Goal: Information Seeking & Learning: Learn about a topic

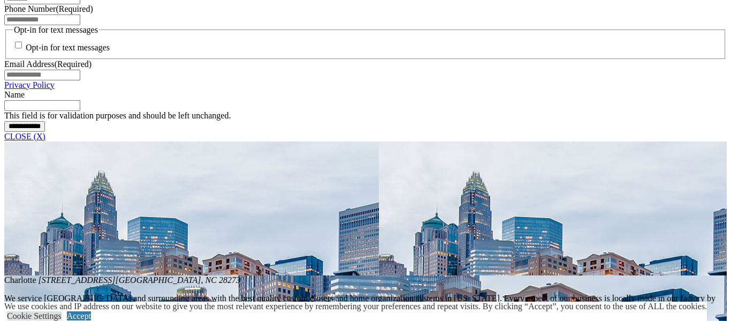
scroll to position [857, 0]
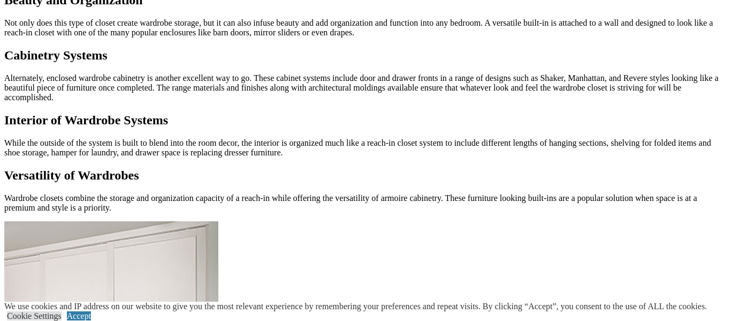
scroll to position [1089, 0]
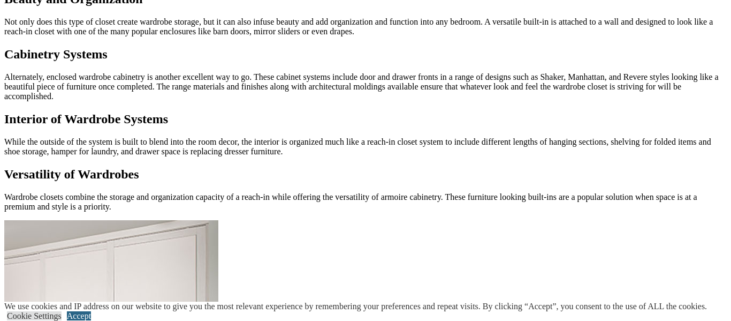
click at [91, 311] on link "Accept" at bounding box center [79, 315] width 24 height 9
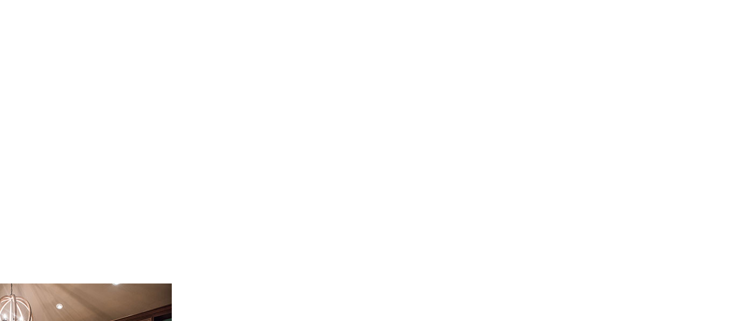
scroll to position [1631, 0]
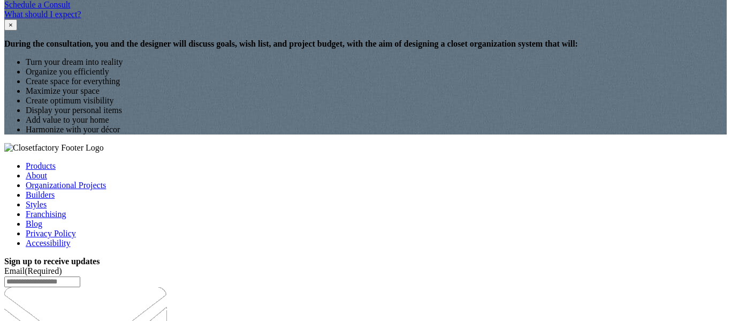
scroll to position [1244, 0]
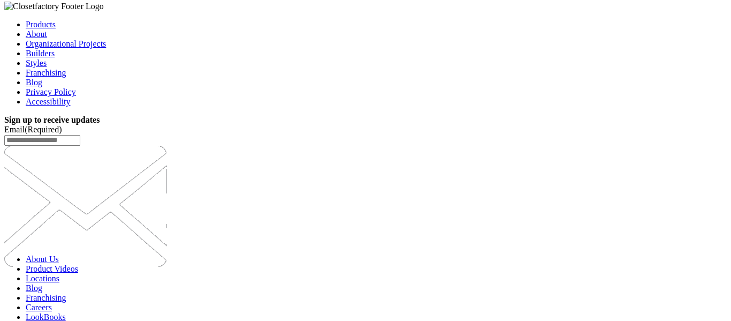
click at [38, 158] on body "**********" at bounding box center [365, 161] width 722 height 2793
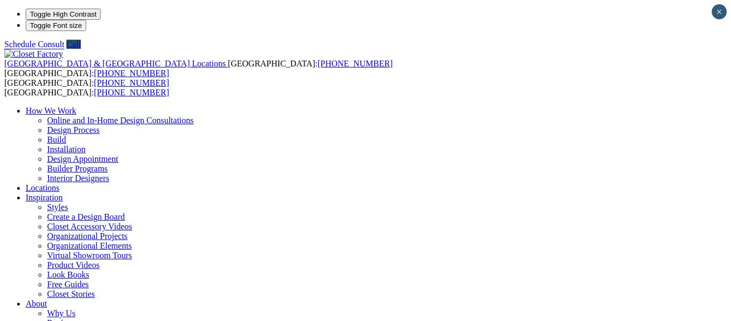
scroll to position [32, 0]
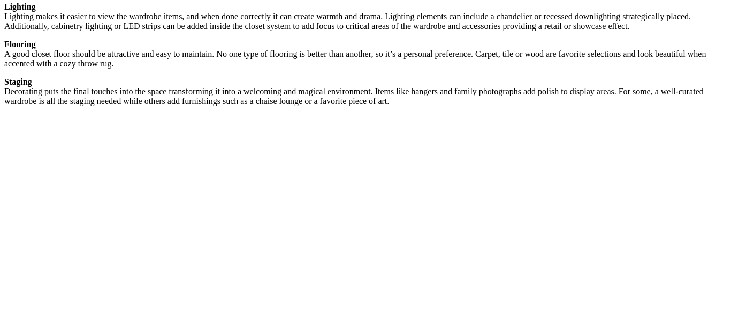
scroll to position [1964, 0]
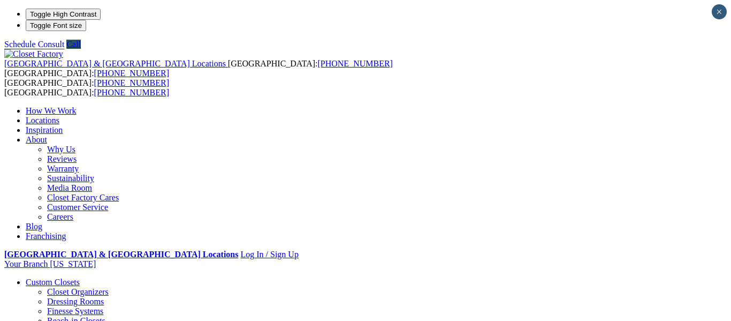
type input "*****"
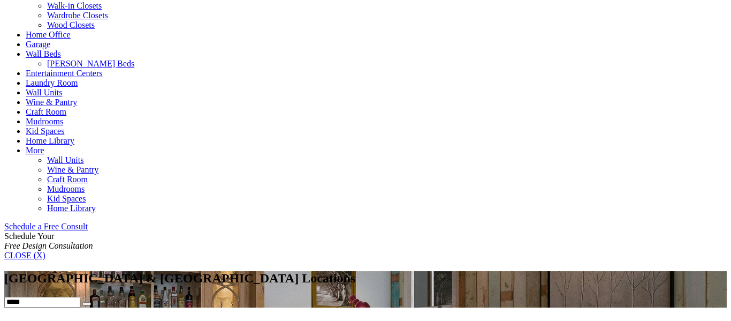
scroll to position [340, 0]
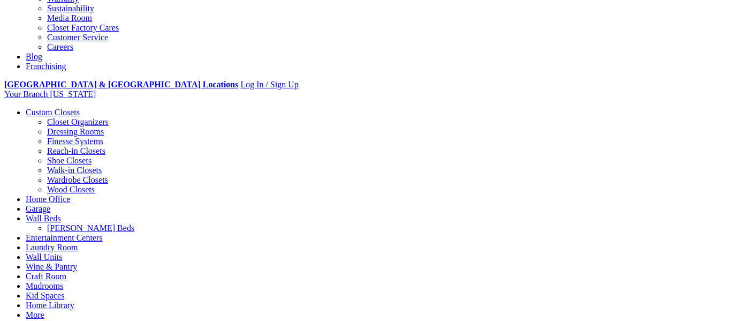
scroll to position [341, 0]
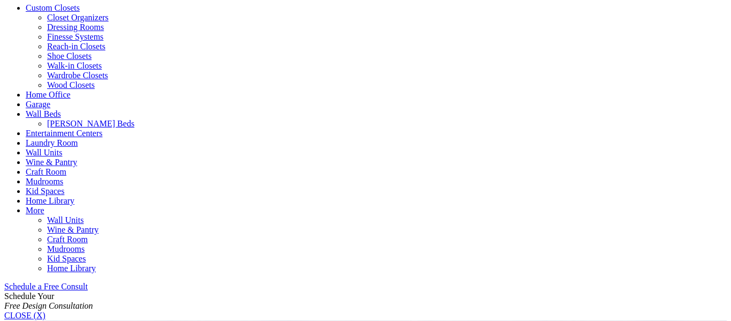
click at [98, 225] on link "Wine & Pantry" at bounding box center [72, 229] width 51 height 9
click at [134, 119] on link "[PERSON_NAME] Beds" at bounding box center [90, 123] width 87 height 9
click at [50, 100] on link "Garage" at bounding box center [38, 104] width 25 height 9
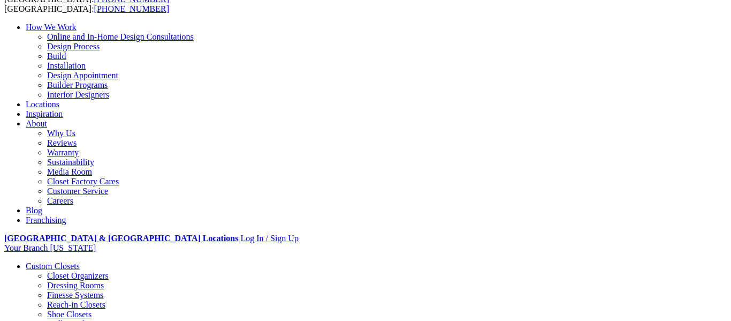
scroll to position [0, 0]
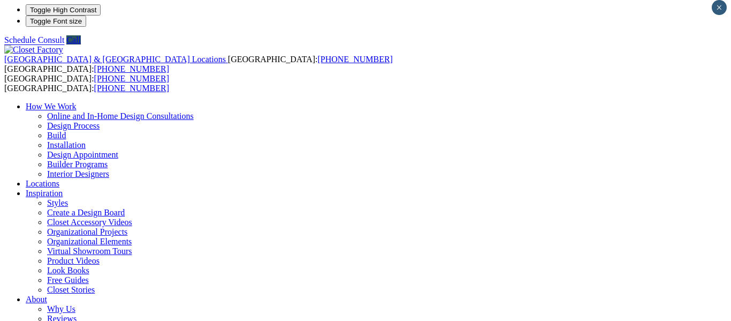
scroll to position [5, 0]
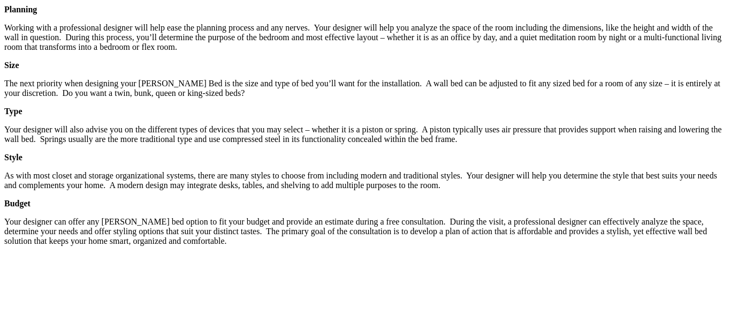
scroll to position [1509, 0]
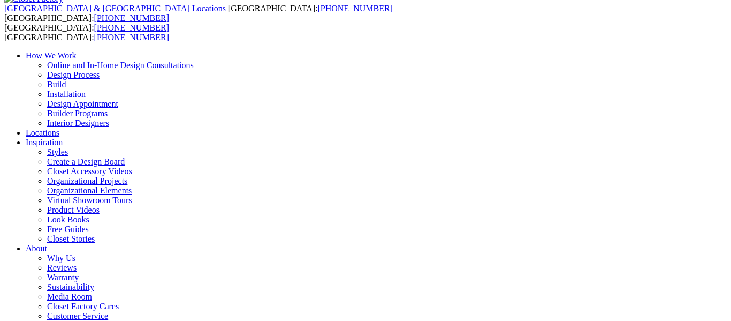
scroll to position [54, 0]
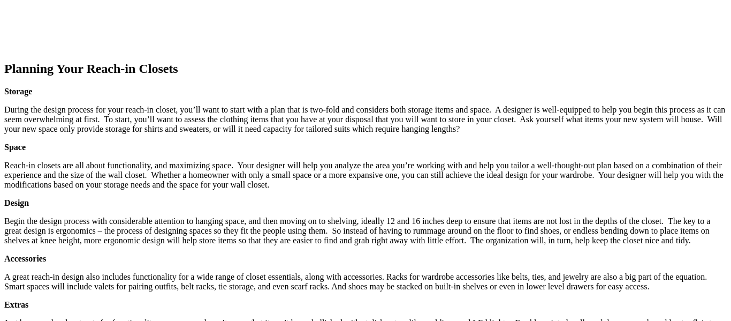
scroll to position [1348, 0]
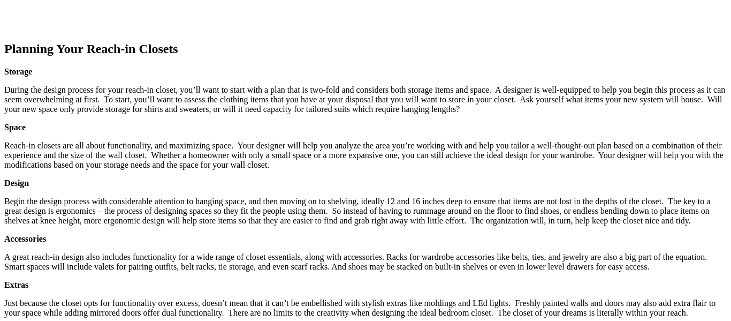
scroll to position [1366, 0]
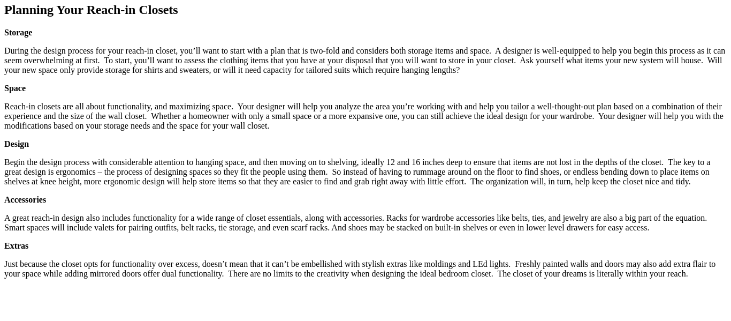
scroll to position [1466, 0]
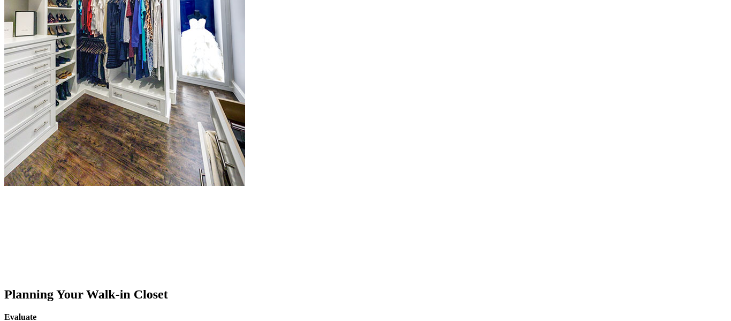
scroll to position [1323, 0]
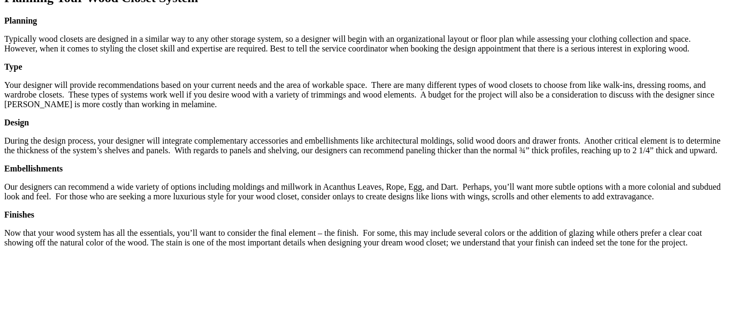
scroll to position [1509, 0]
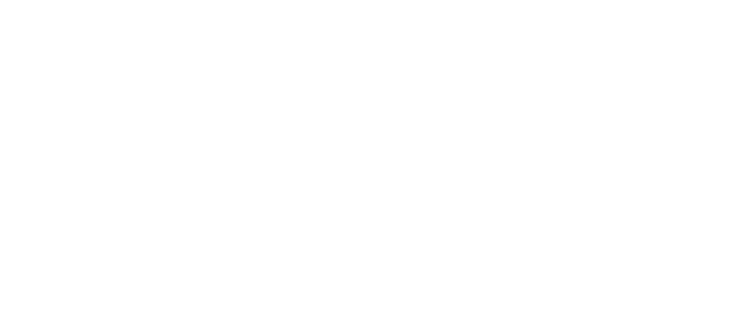
scroll to position [2140, 0]
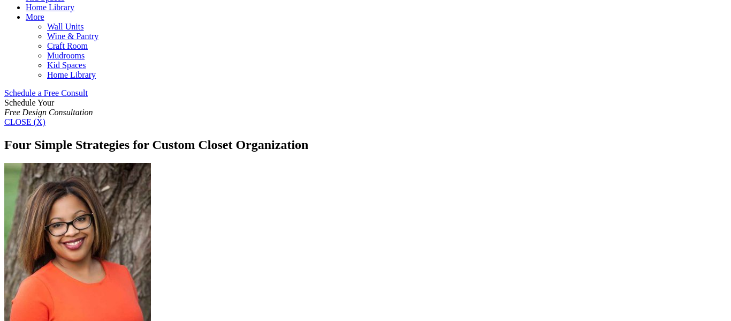
scroll to position [662, 0]
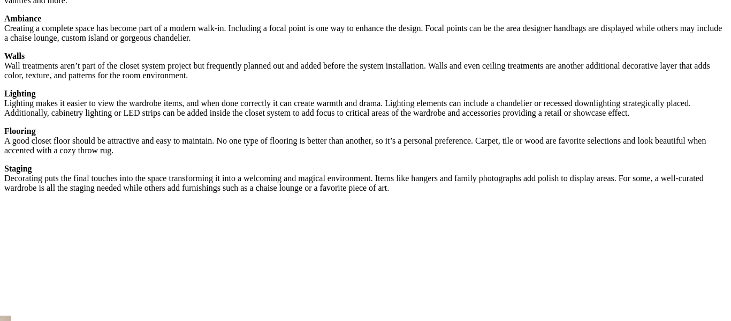
scroll to position [1726, 0]
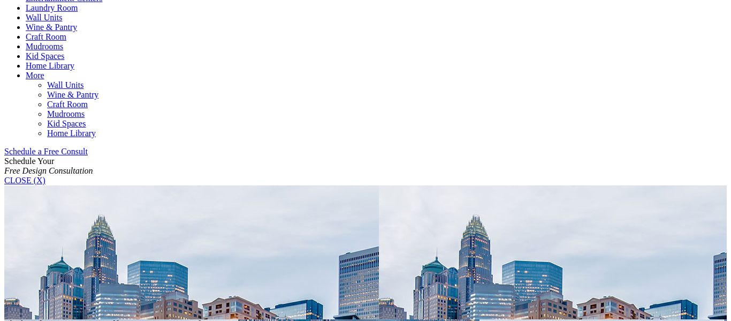
scroll to position [563, 0]
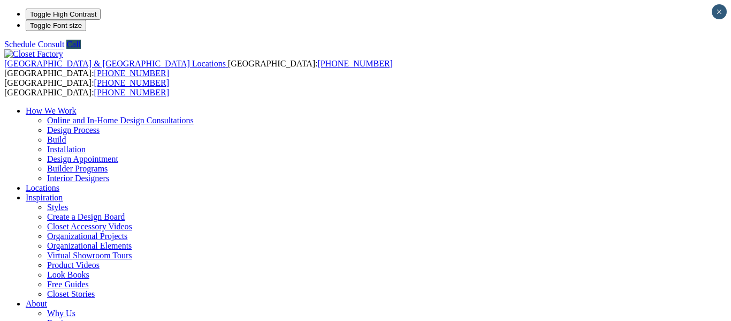
scroll to position [2065, 0]
